Goal: Task Accomplishment & Management: Use online tool/utility

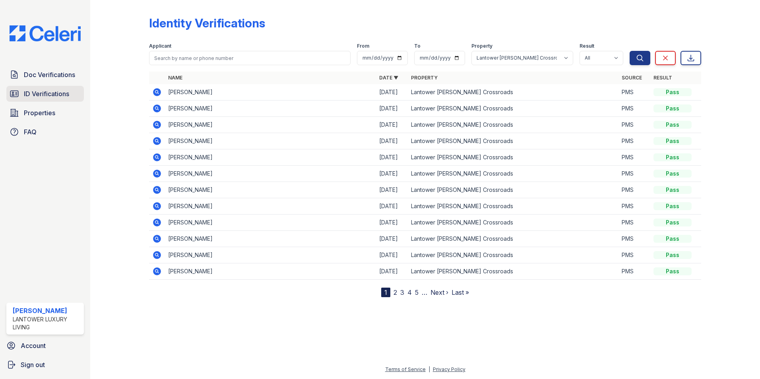
click at [48, 91] on span "ID Verifications" at bounding box center [46, 94] width 45 height 10
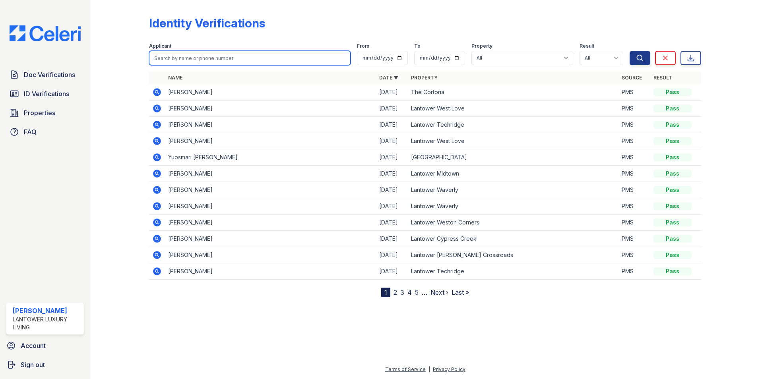
click at [198, 60] on input "search" at bounding box center [250, 58] width 202 height 14
type input "pinky"
click at [630, 51] on button "Search" at bounding box center [640, 58] width 21 height 14
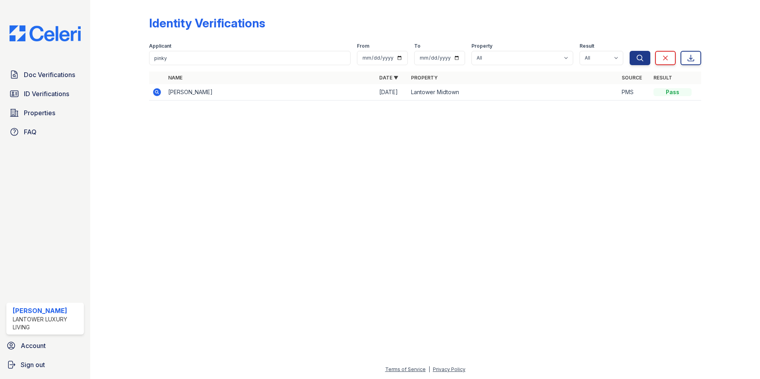
click at [156, 90] on icon at bounding box center [157, 92] width 8 height 8
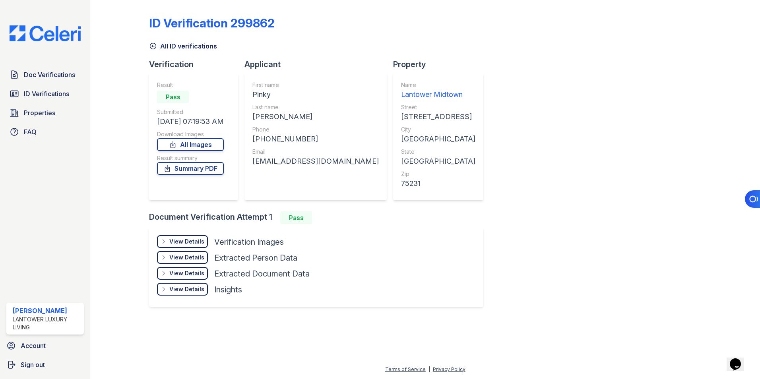
click at [180, 241] on div "View Details" at bounding box center [186, 242] width 35 height 8
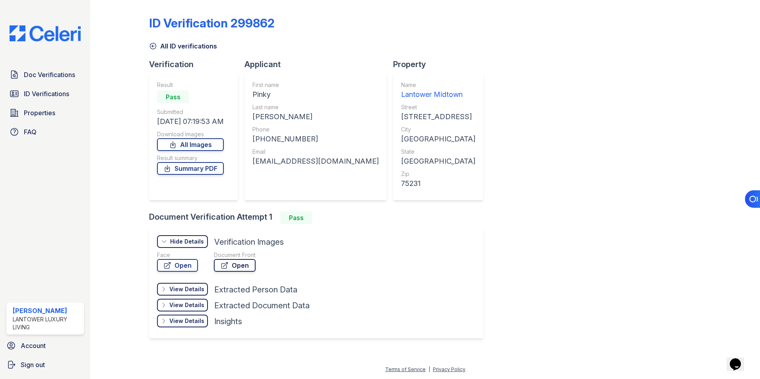
click at [247, 267] on link "Open" at bounding box center [235, 265] width 42 height 13
click at [181, 265] on link "Open" at bounding box center [177, 265] width 41 height 13
drag, startPoint x: 47, startPoint y: 92, endPoint x: 129, endPoint y: 135, distance: 92.7
click at [47, 92] on span "ID Verifications" at bounding box center [46, 94] width 45 height 10
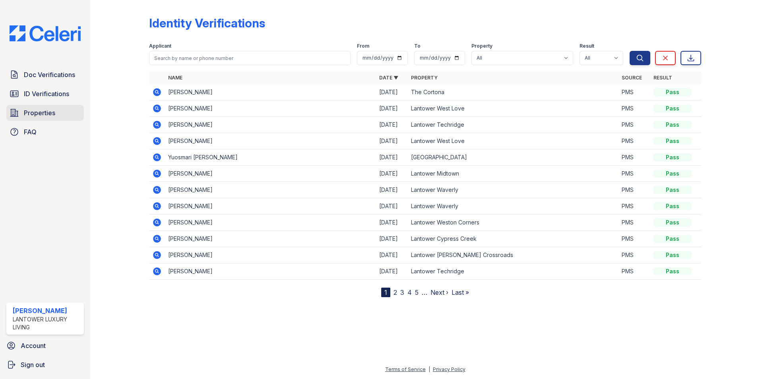
click at [49, 113] on span "Properties" at bounding box center [39, 113] width 31 height 10
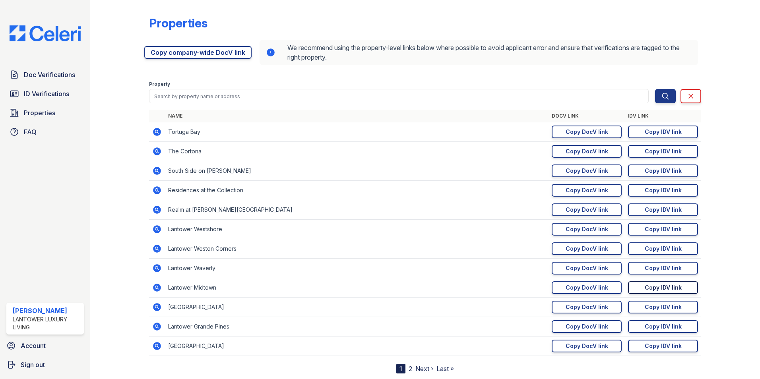
click at [646, 288] on div "Copy IDV link" at bounding box center [663, 288] width 37 height 8
drag, startPoint x: 47, startPoint y: 75, endPoint x: 99, endPoint y: 79, distance: 51.9
click at [48, 75] on span "Doc Verifications" at bounding box center [49, 75] width 51 height 10
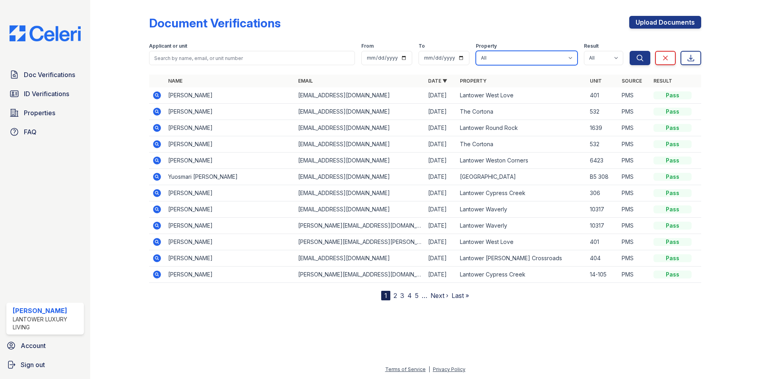
click at [500, 57] on select "All Lantower Ambrosio Lantower Asturia Lantower Brandon Crossroads Lantower Bul…" at bounding box center [527, 58] width 102 height 14
select select "4621"
click at [476, 51] on select "All Lantower Ambrosio Lantower Asturia Lantower Brandon Crossroads Lantower Bul…" at bounding box center [527, 58] width 102 height 14
click at [639, 57] on icon "submit" at bounding box center [640, 58] width 8 height 8
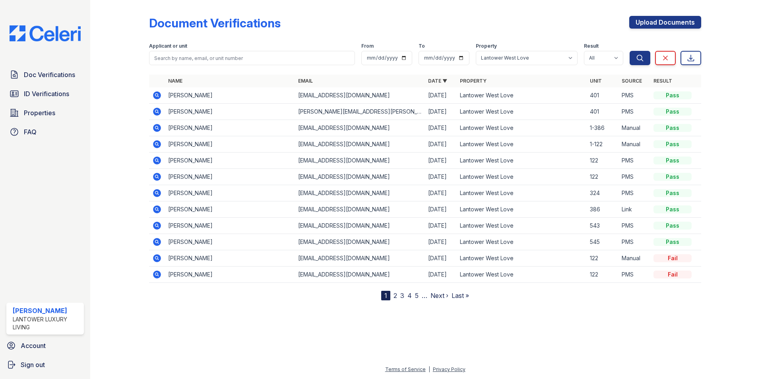
click at [159, 127] on icon at bounding box center [157, 128] width 8 height 8
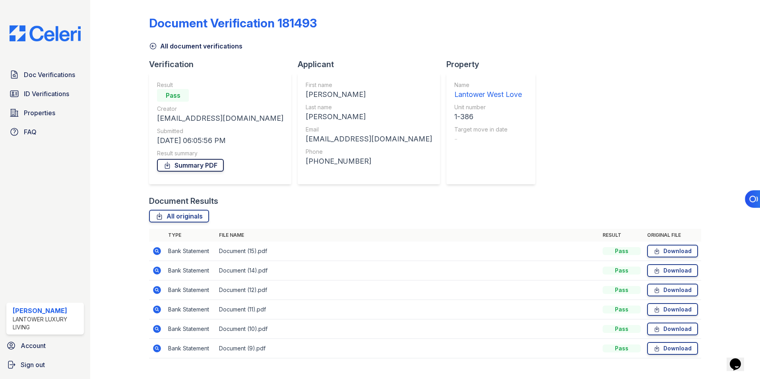
click at [182, 167] on link "Summary PDF" at bounding box center [190, 165] width 67 height 13
